Goal: Find specific page/section: Find specific page/section

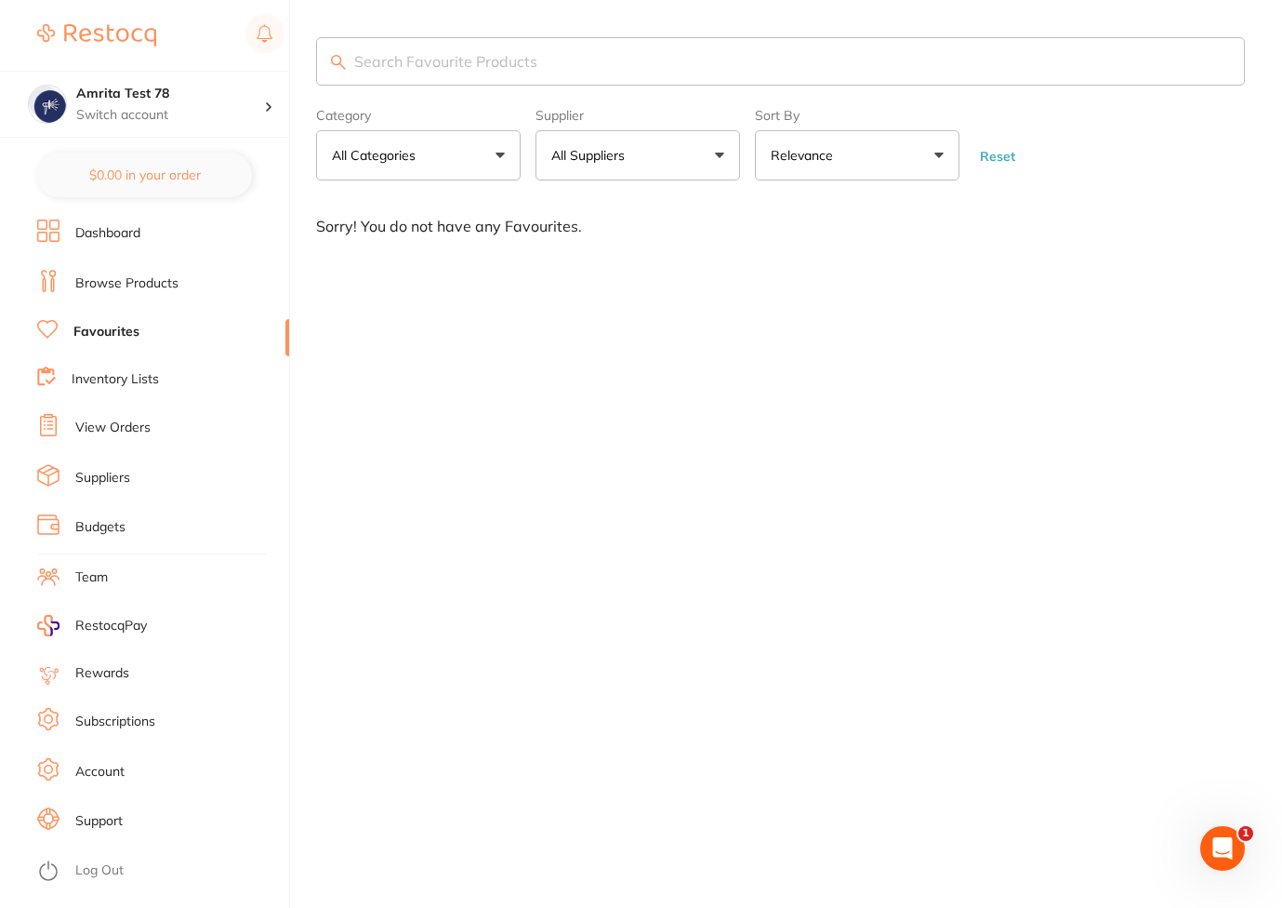
click at [88, 872] on link "Log Out" at bounding box center [99, 870] width 48 height 19
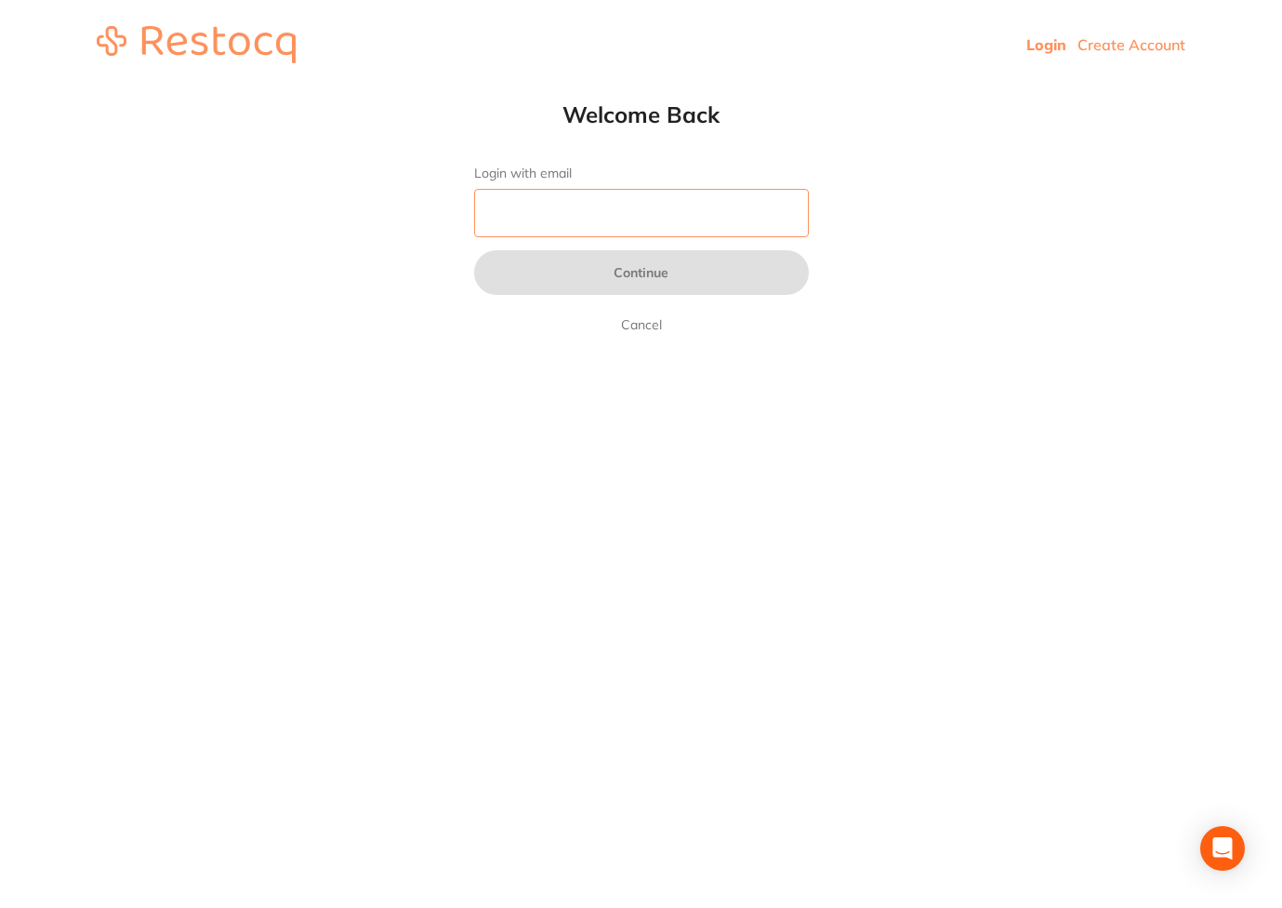
click at [682, 209] on input "Login with email" at bounding box center [641, 213] width 335 height 48
paste input "amrita+78@terrificminds.com"
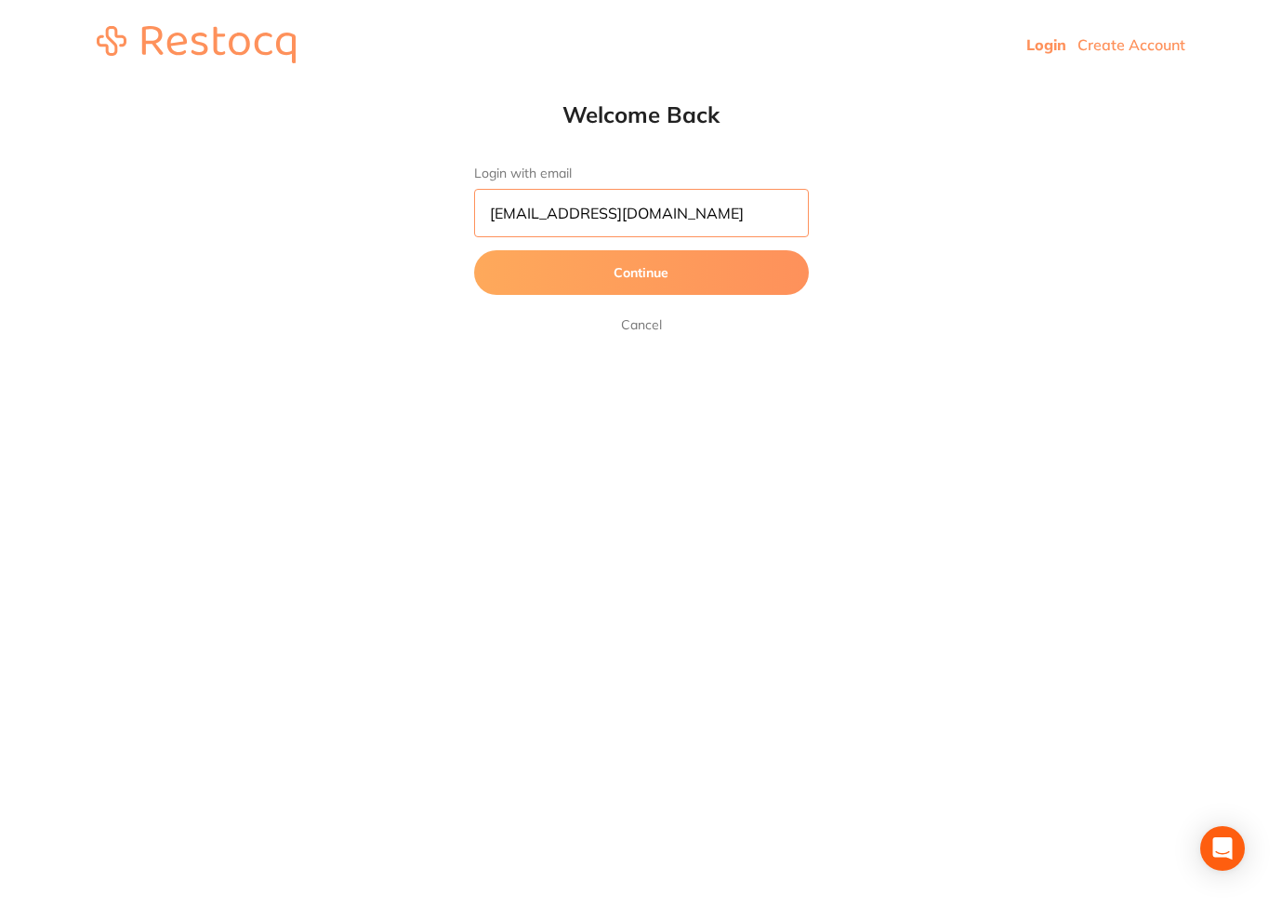
type input "[EMAIL_ADDRESS][DOMAIN_NAME]"
click at [474, 250] on button "Continue" at bounding box center [641, 272] width 335 height 45
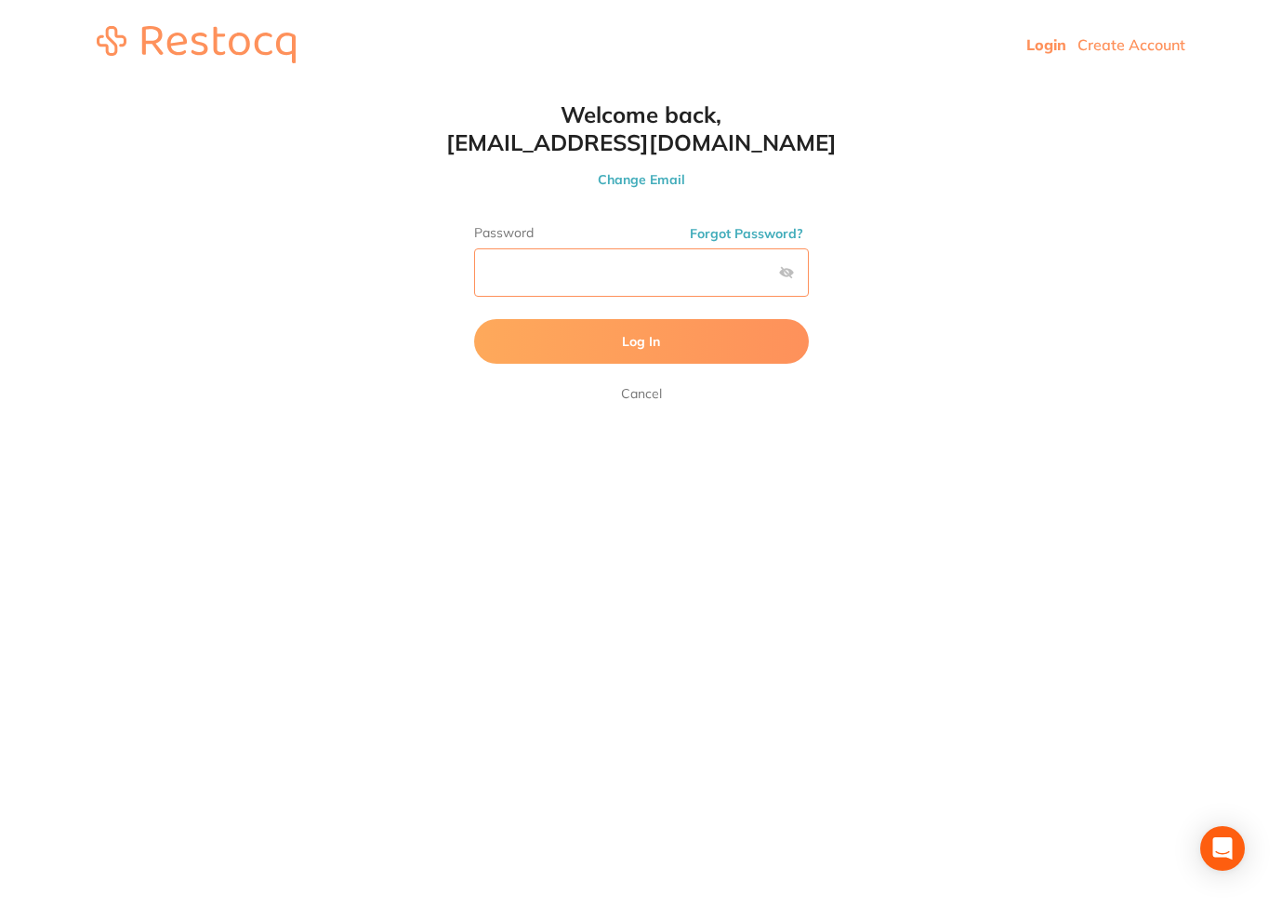
click at [474, 319] on button "Log In" at bounding box center [641, 341] width 335 height 45
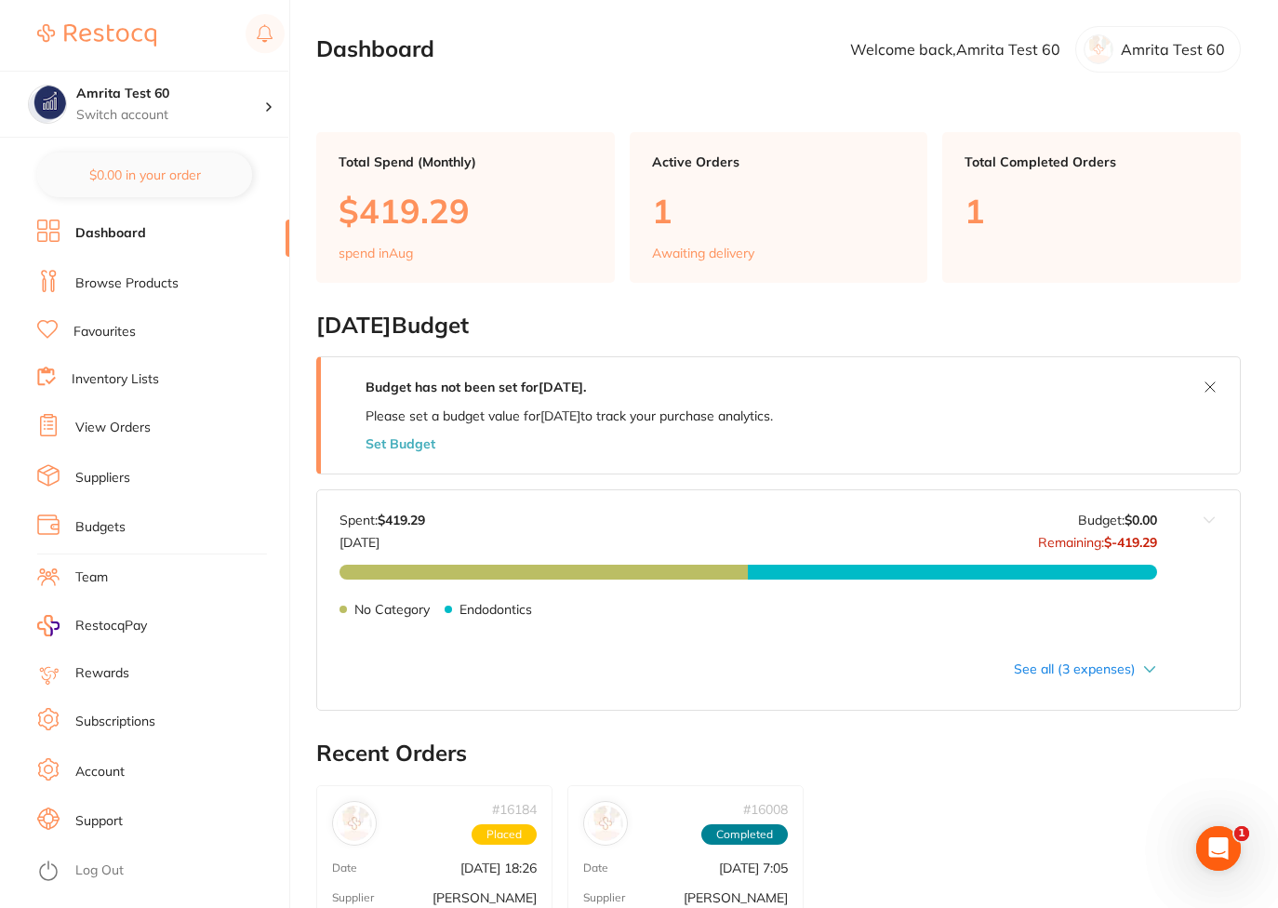
click at [124, 291] on link "Browse Products" at bounding box center [126, 283] width 103 height 19
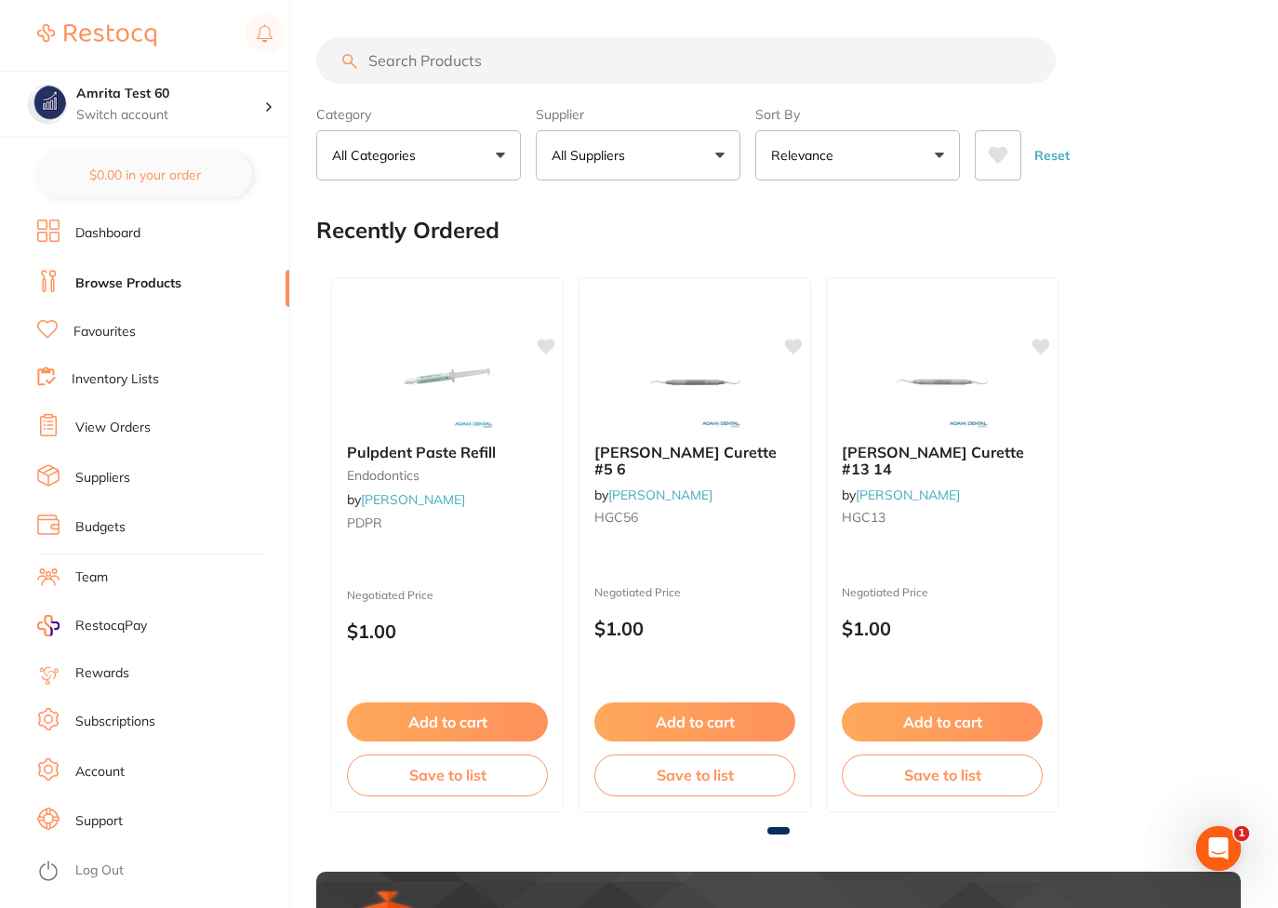
click at [750, 125] on div "Category All Categories All Categories 3D Printing anaesthetic articulating bur…" at bounding box center [778, 140] width 924 height 82
click at [636, 148] on button "All Suppliers" at bounding box center [638, 155] width 205 height 50
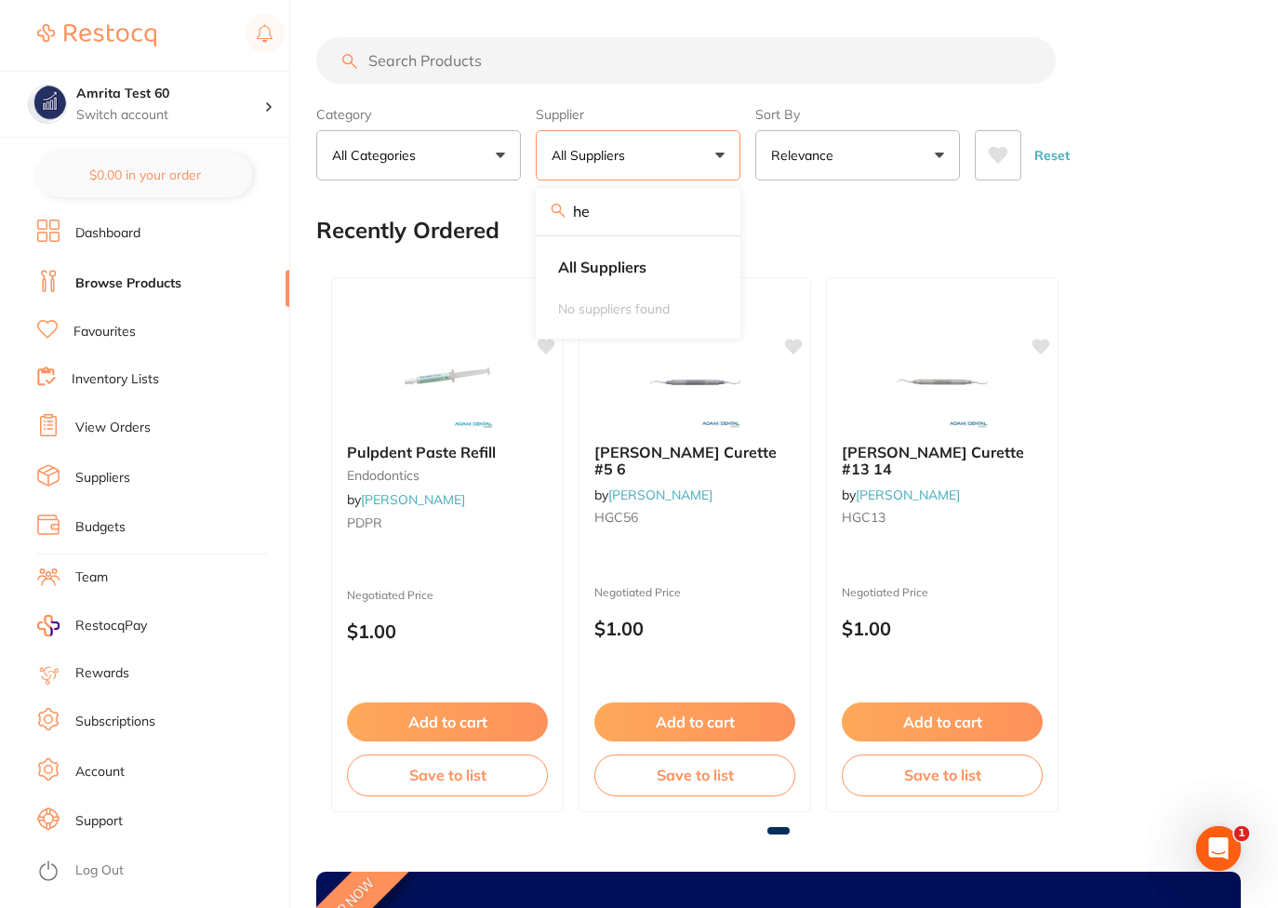
type input "h"
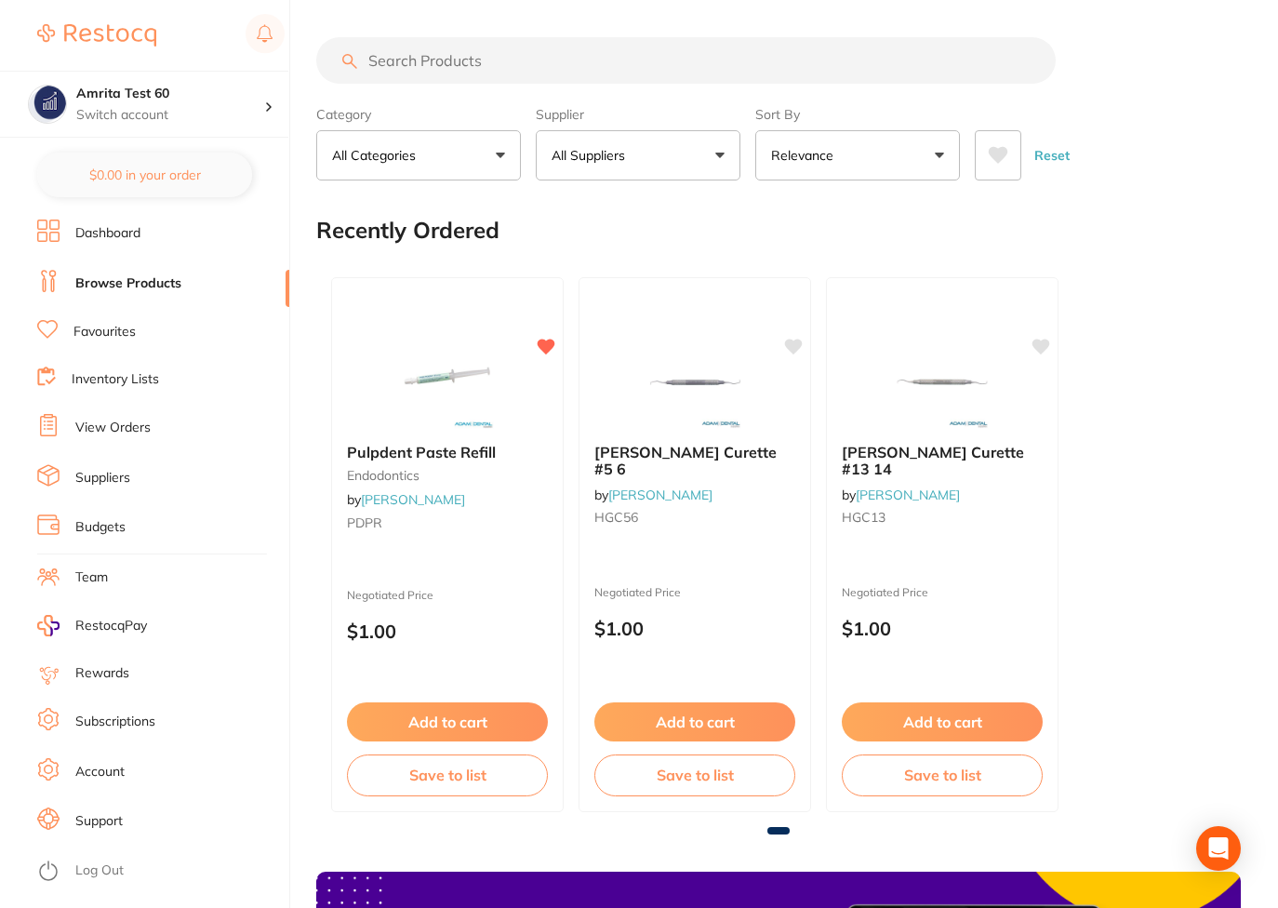
click at [691, 138] on button "All Suppliers" at bounding box center [638, 155] width 205 height 50
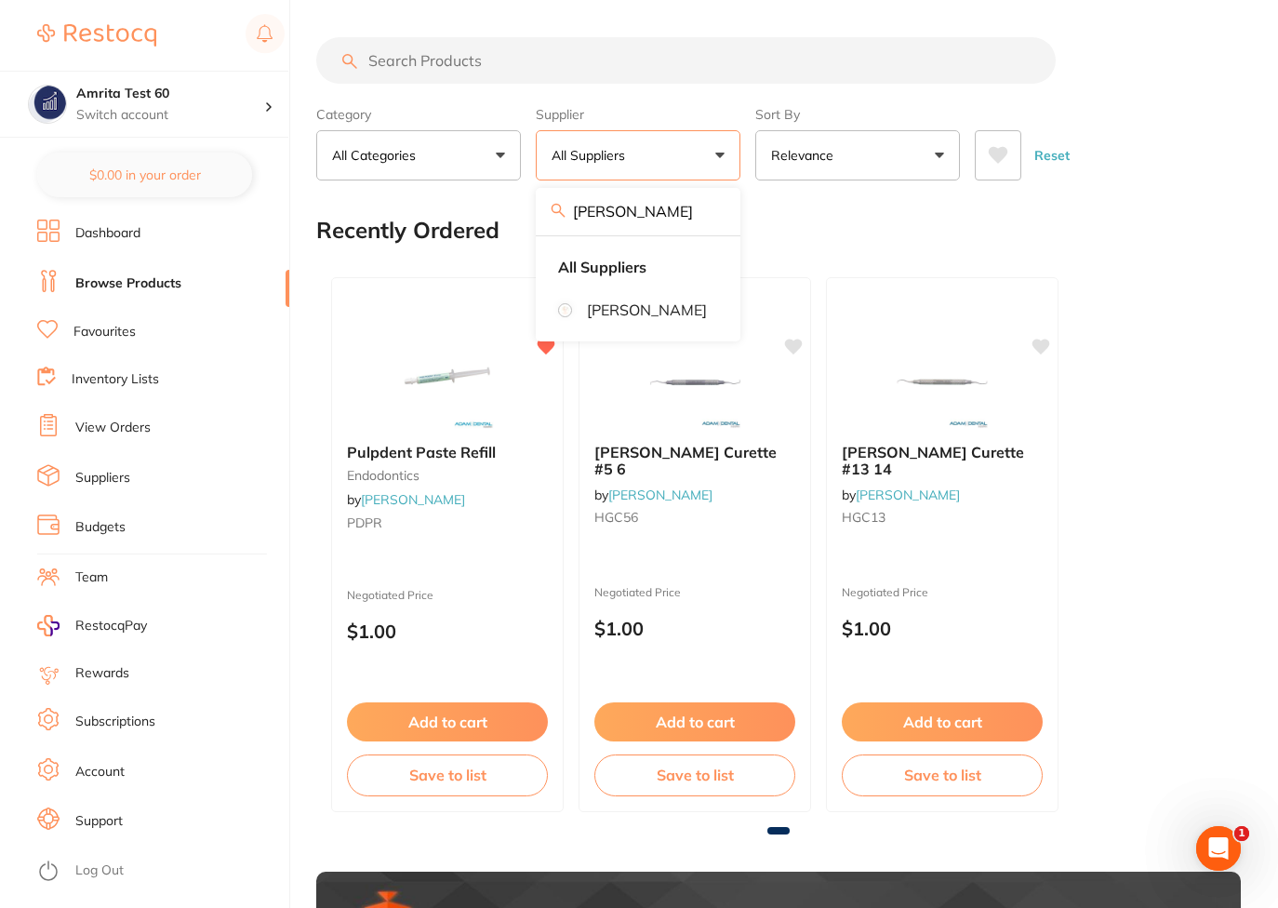
type input "[PERSON_NAME]"
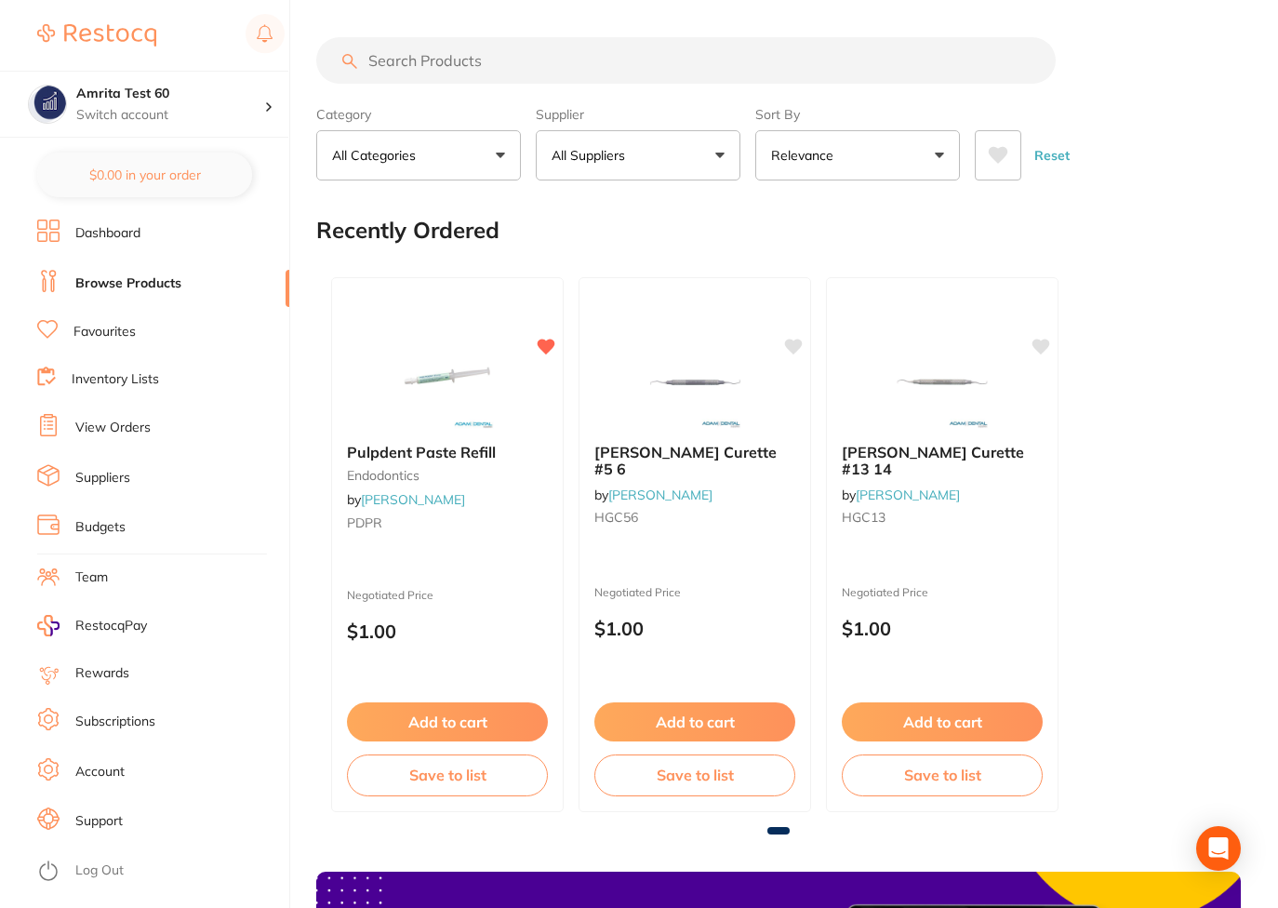
click at [687, 153] on button "All Suppliers" at bounding box center [638, 155] width 205 height 50
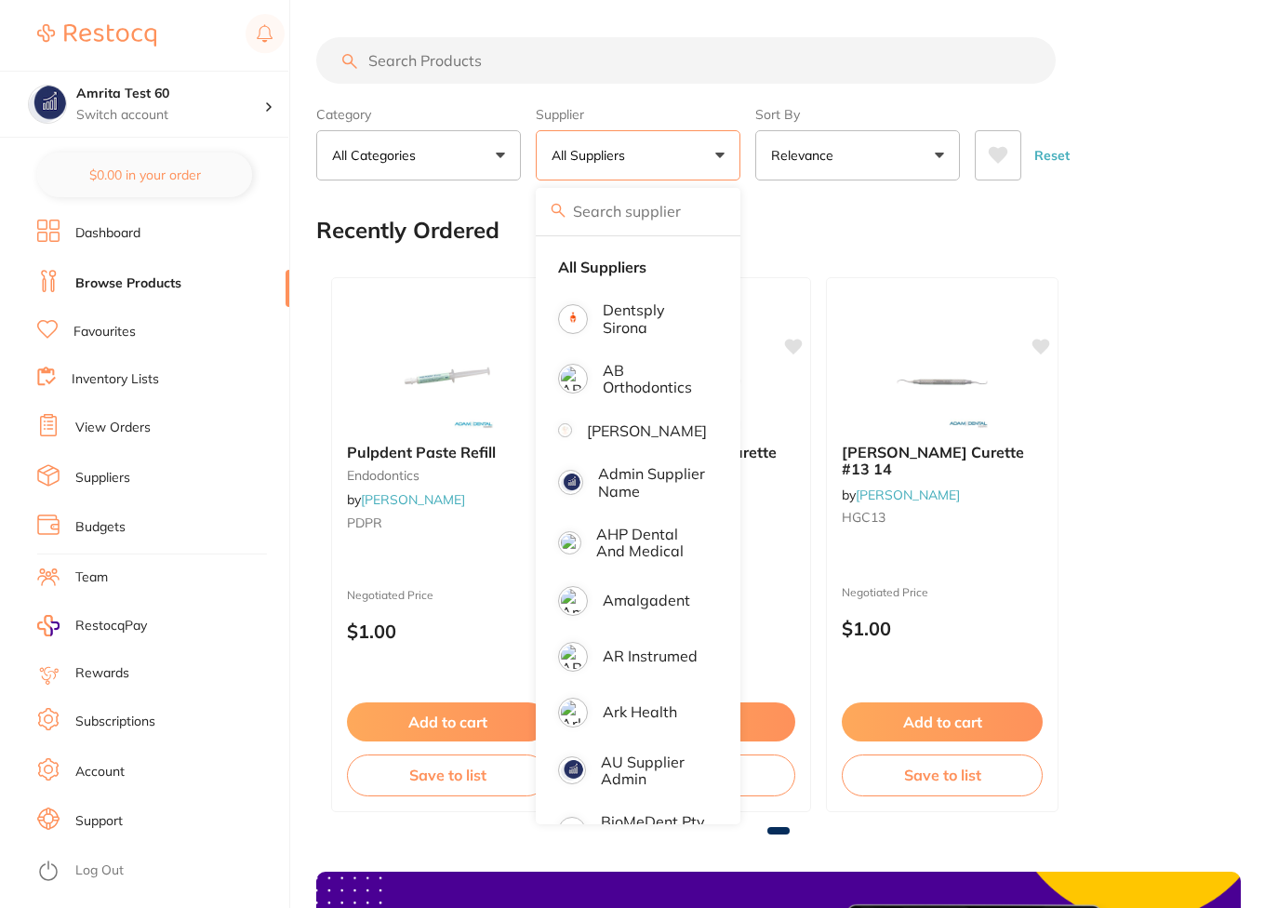
click at [668, 228] on input "search" at bounding box center [638, 211] width 205 height 46
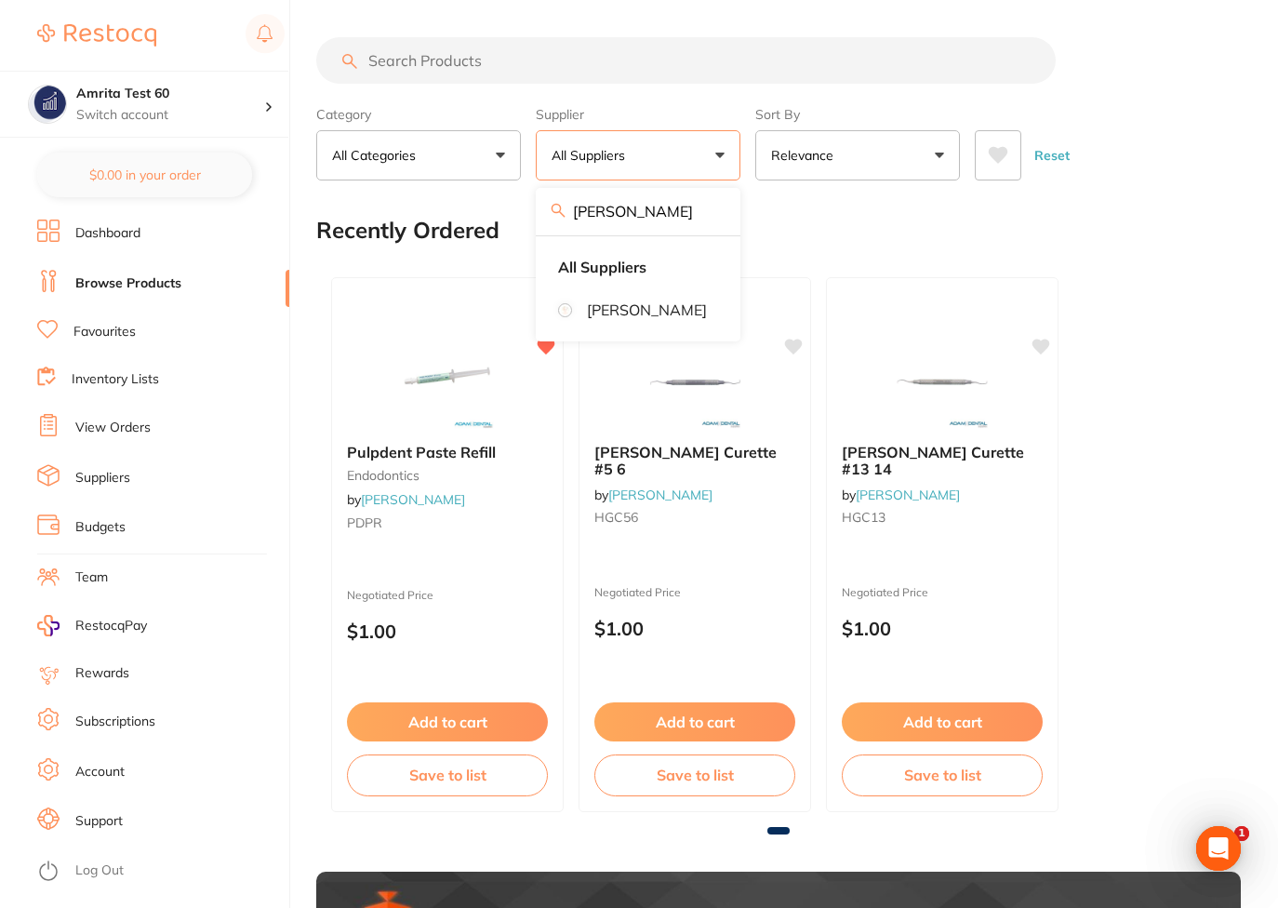
type input "[PERSON_NAME]"
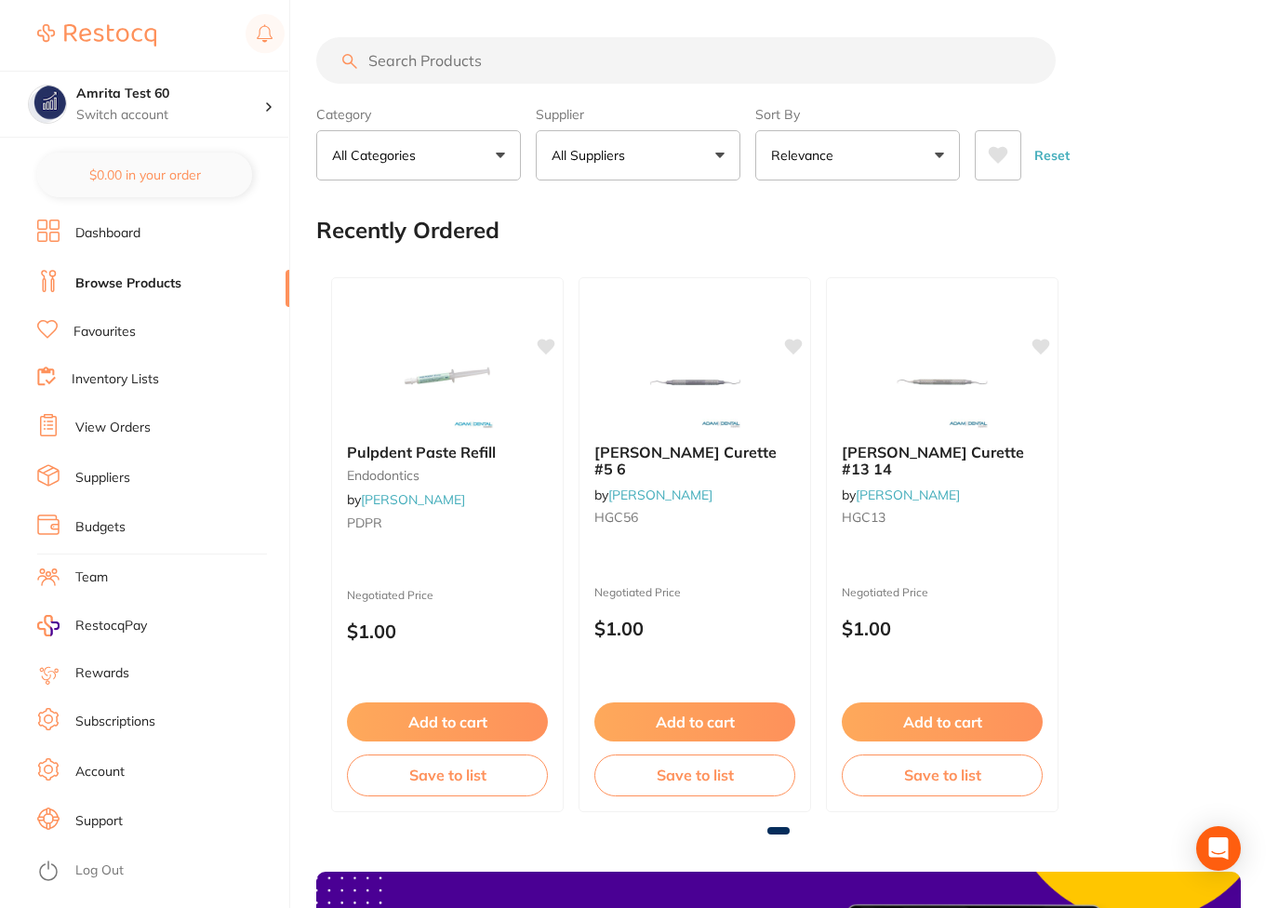
click at [717, 141] on button "All Suppliers" at bounding box center [638, 155] width 205 height 50
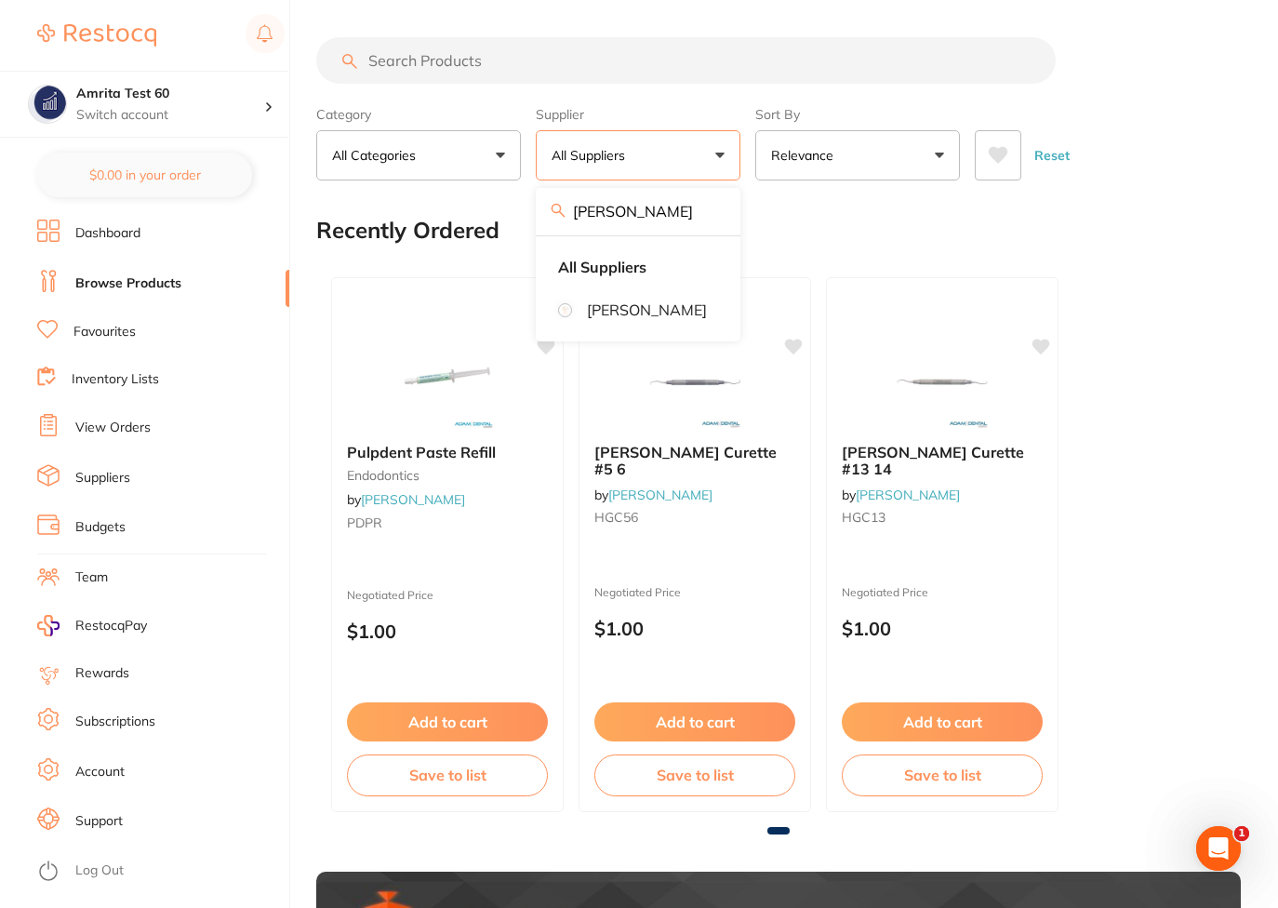
type input "[PERSON_NAME]"
